Goal: Find specific page/section: Find specific page/section

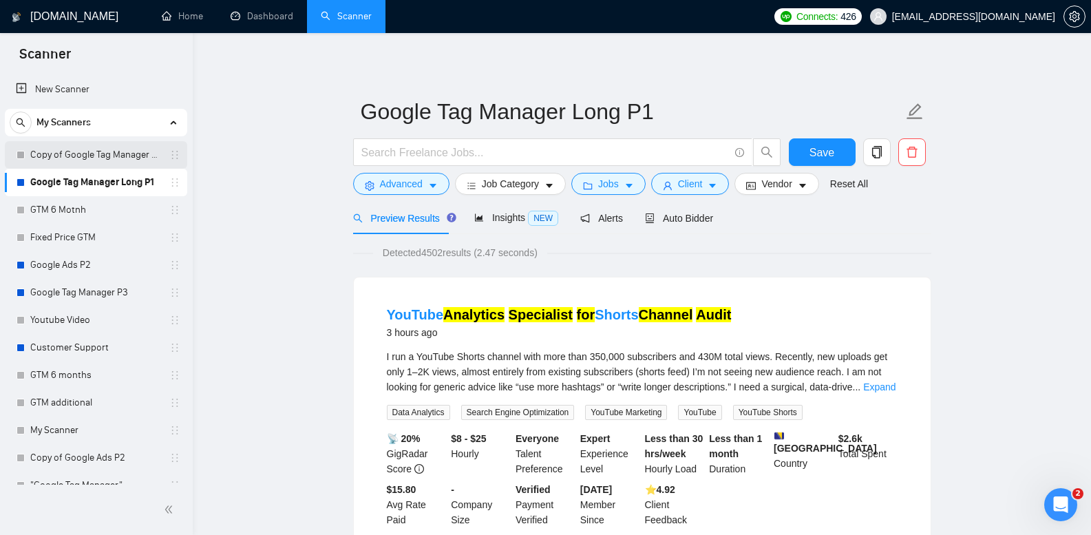
click at [130, 152] on link "Copy of Google Tag Manager Long P1" at bounding box center [95, 155] width 131 height 28
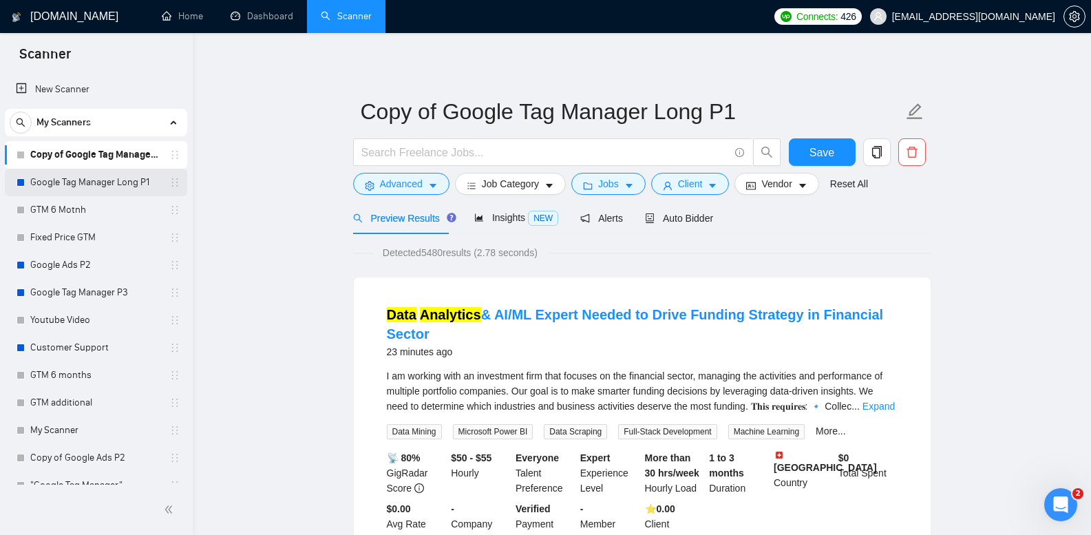
click at [85, 180] on link "Google Tag Manager Long P1" at bounding box center [95, 183] width 131 height 28
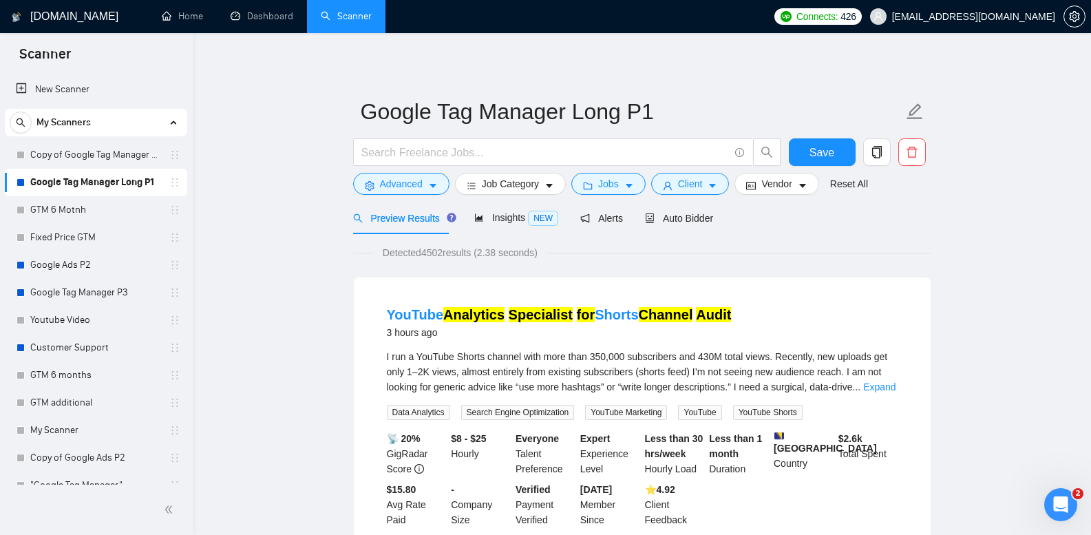
click at [454, 495] on b "-" at bounding box center [452, 489] width 3 height 11
click at [106, 158] on link "Copy of Google Tag Manager Long P1" at bounding box center [95, 155] width 131 height 28
